Goal: Communication & Community: Answer question/provide support

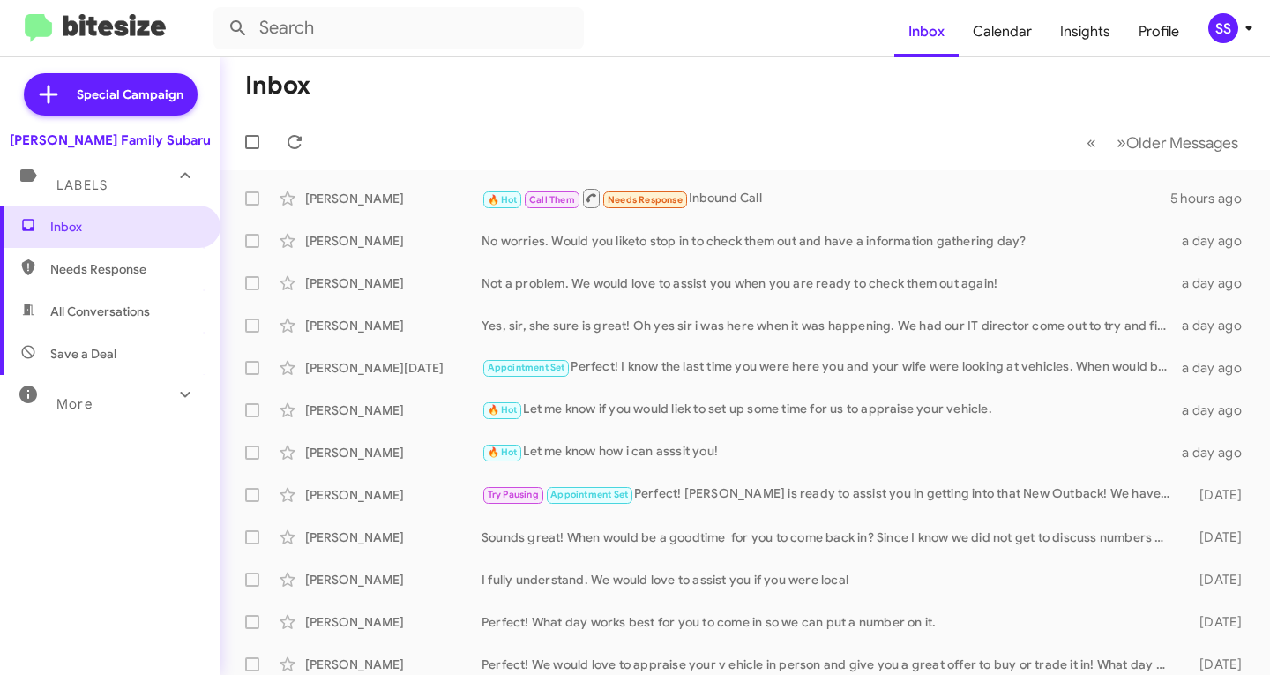
click at [106, 369] on span "Save a Deal" at bounding box center [110, 353] width 220 height 42
type input "in:not-interested"
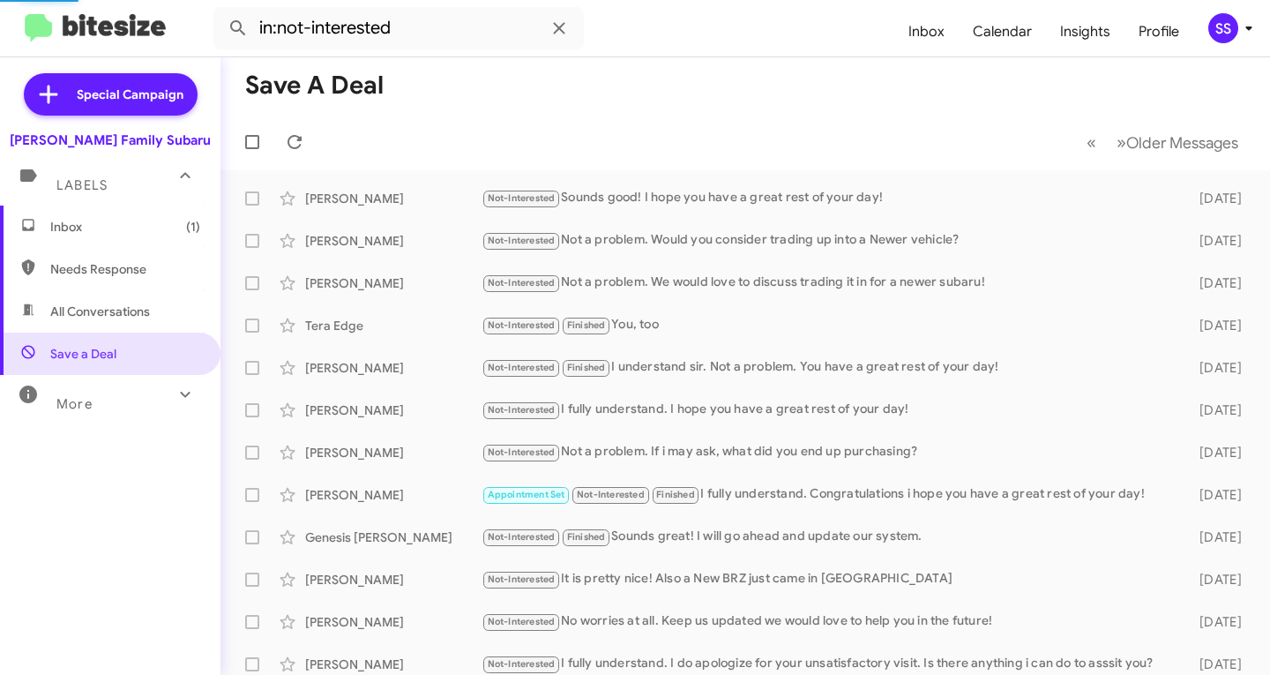
click at [128, 231] on span "Inbox (1)" at bounding box center [125, 227] width 150 height 18
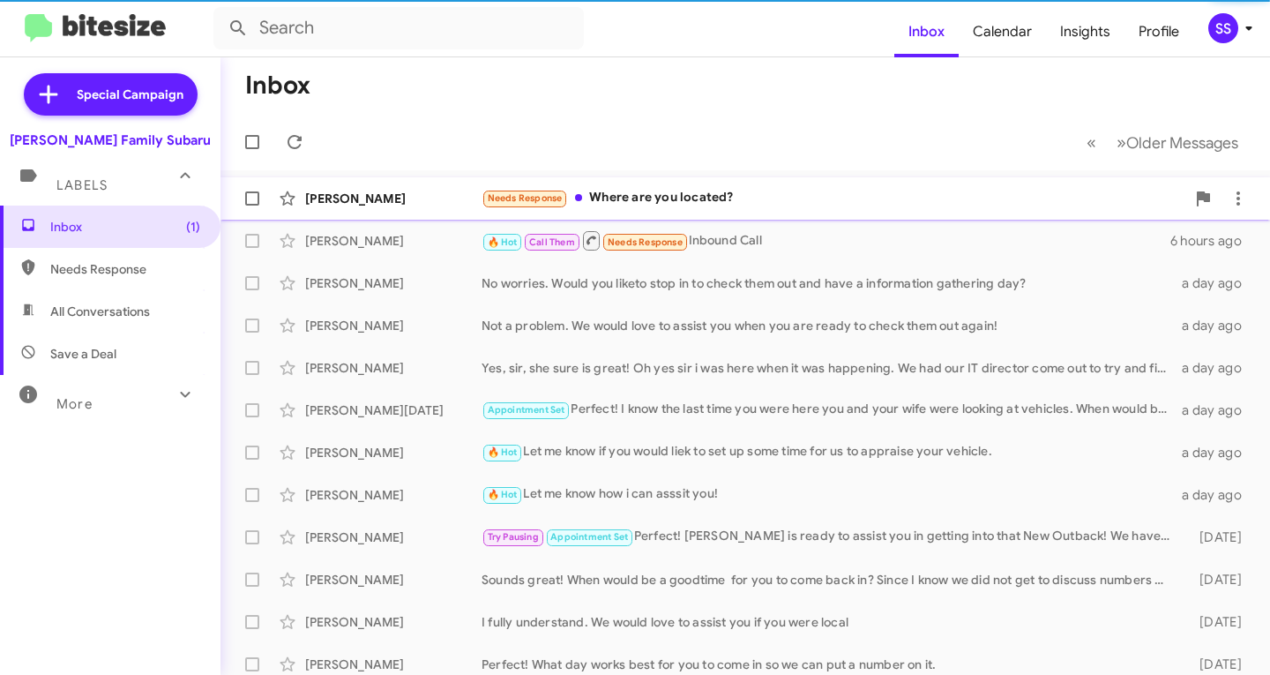
click at [726, 203] on div "Needs Response Where are you located?" at bounding box center [833, 198] width 704 height 20
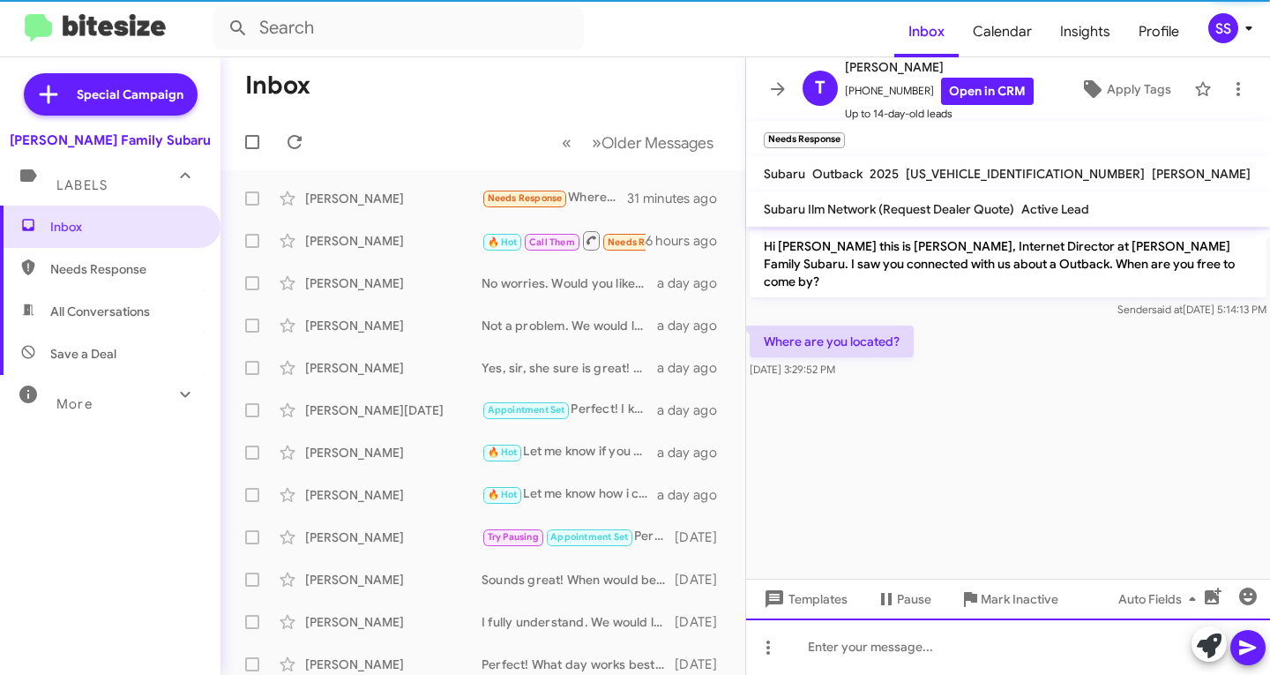
click at [936, 636] on div at bounding box center [1008, 646] width 524 height 56
